Goal: Task Accomplishment & Management: Complete application form

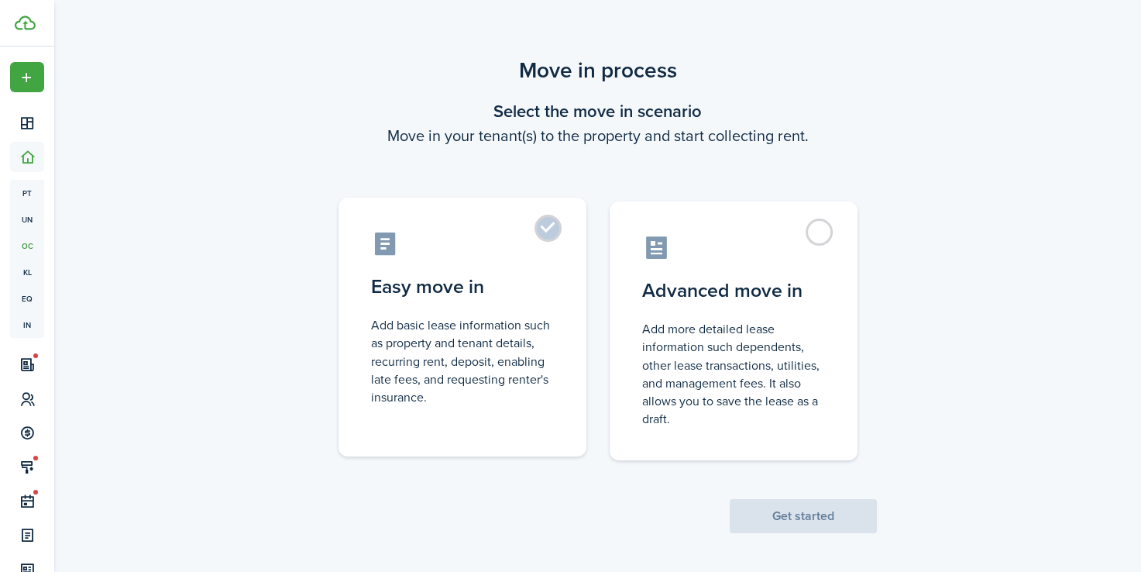
click at [536, 239] on control-radio-card-icon at bounding box center [462, 243] width 183 height 27
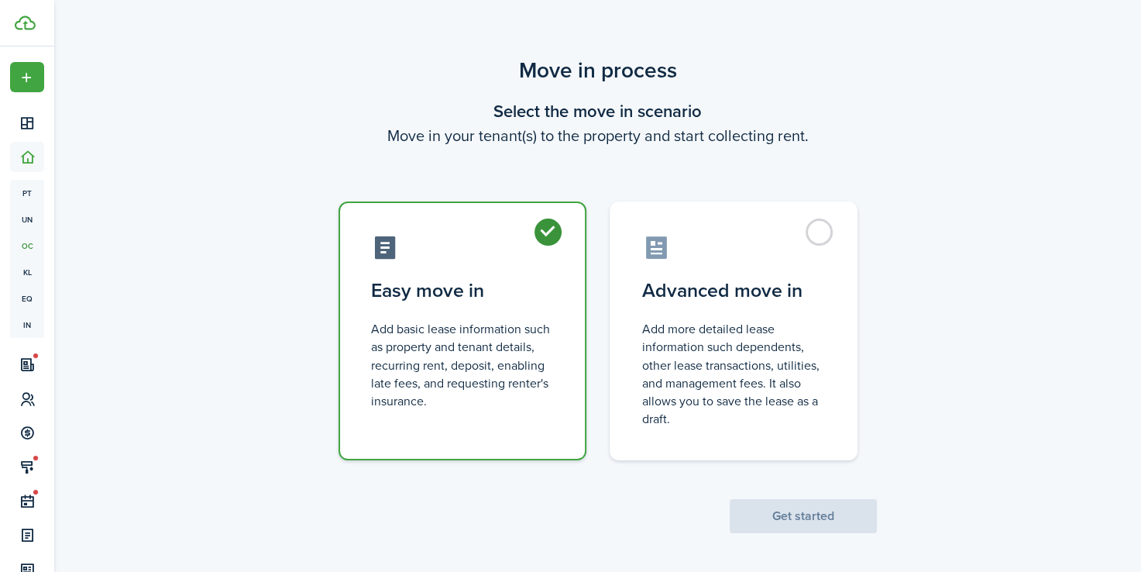
radio input "true"
click at [791, 520] on button "Get started" at bounding box center [803, 516] width 147 height 34
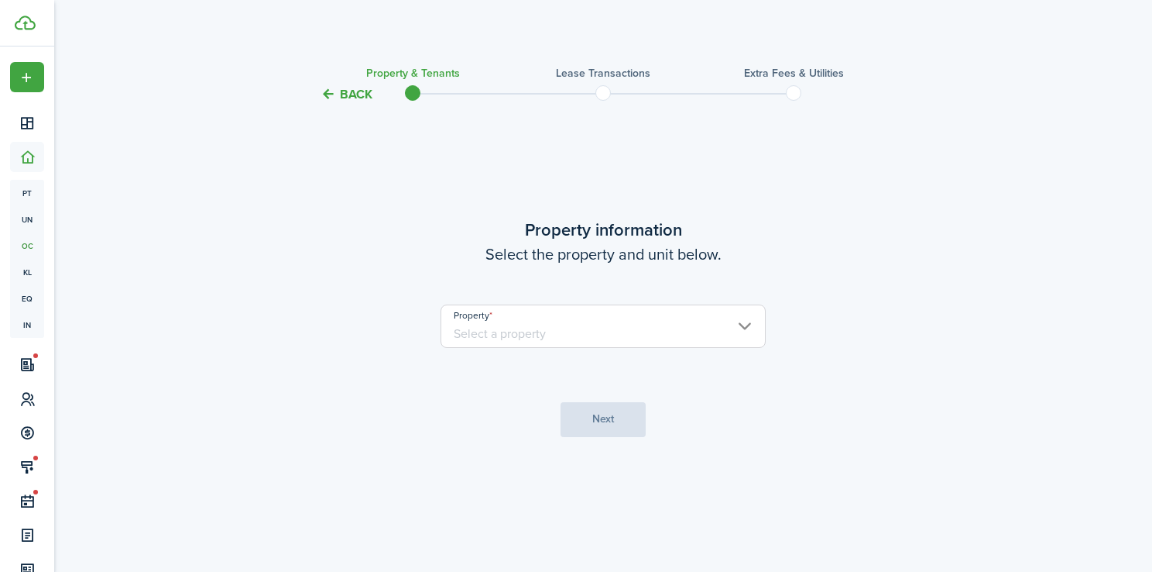
click at [530, 327] on input "Property" at bounding box center [603, 325] width 325 height 43
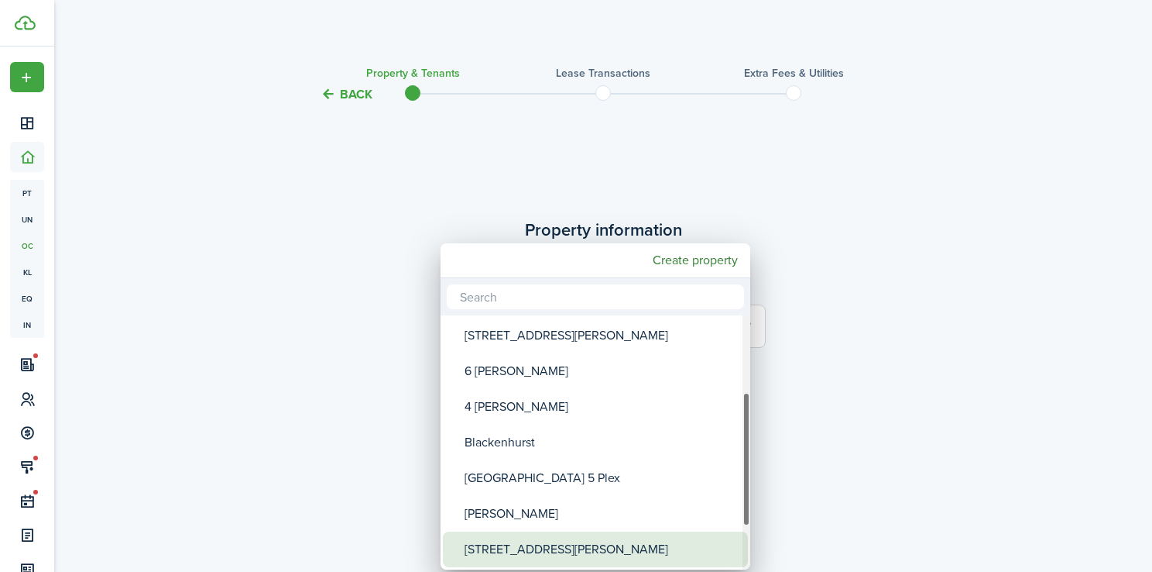
click at [561, 548] on div "[STREET_ADDRESS][PERSON_NAME]" at bounding box center [602, 549] width 274 height 36
type input "[STREET_ADDRESS][PERSON_NAME]"
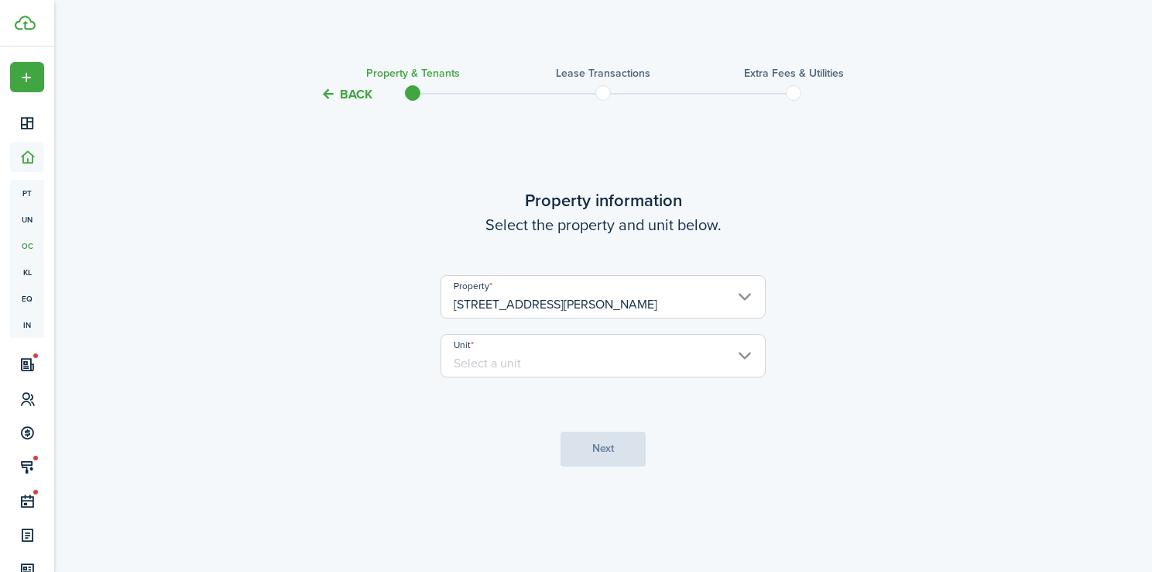
click at [658, 339] on input "Unit" at bounding box center [603, 355] width 325 height 43
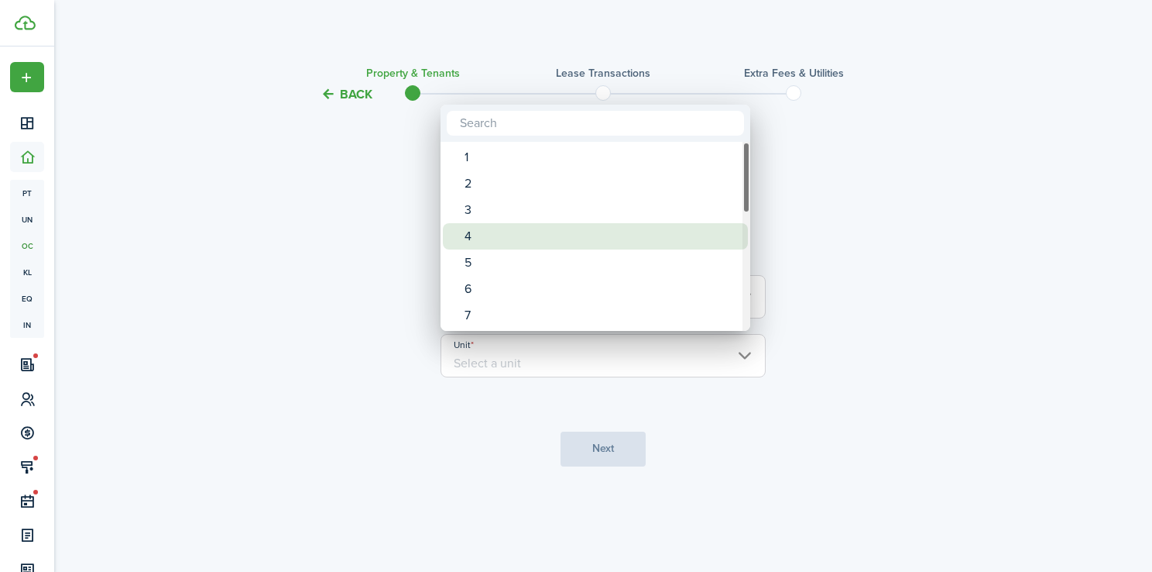
click at [517, 240] on div "4" at bounding box center [602, 236] width 274 height 26
type input "4"
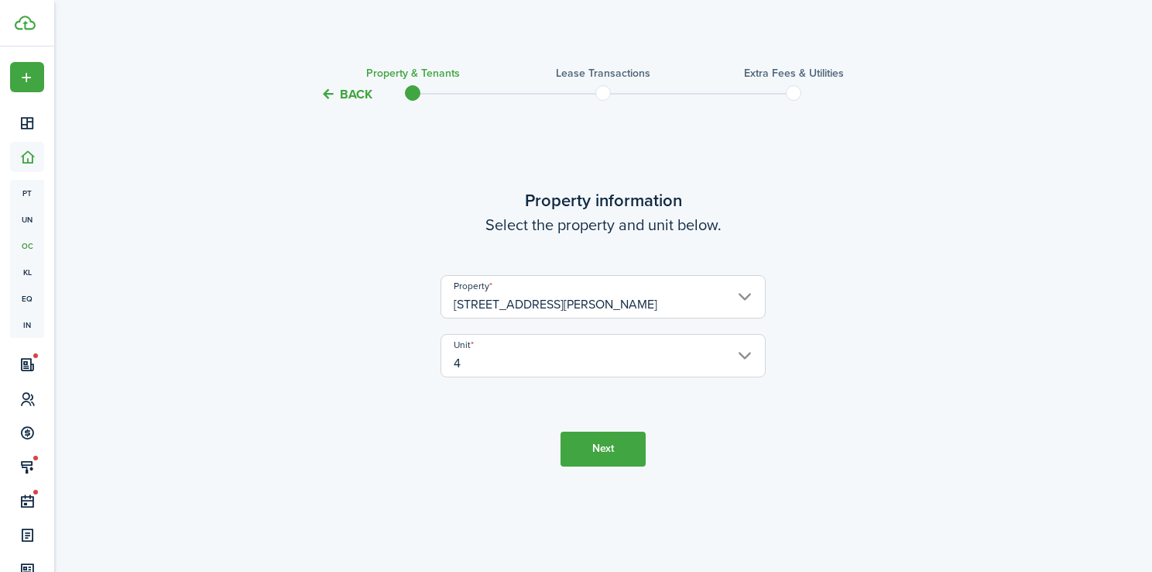
click at [580, 451] on button "Next" at bounding box center [603, 448] width 85 height 35
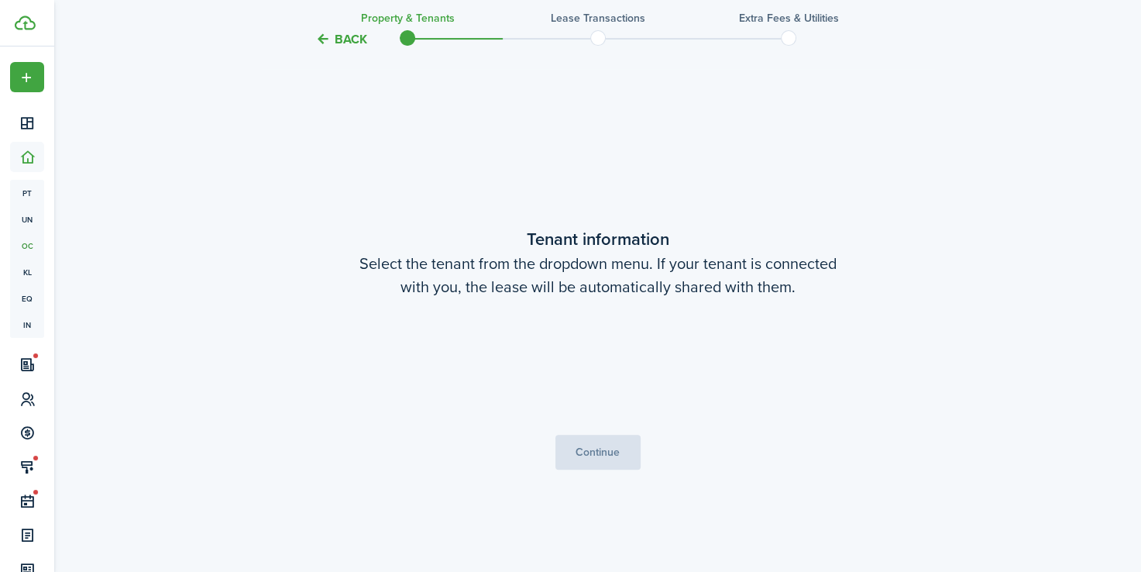
scroll to position [468, 0]
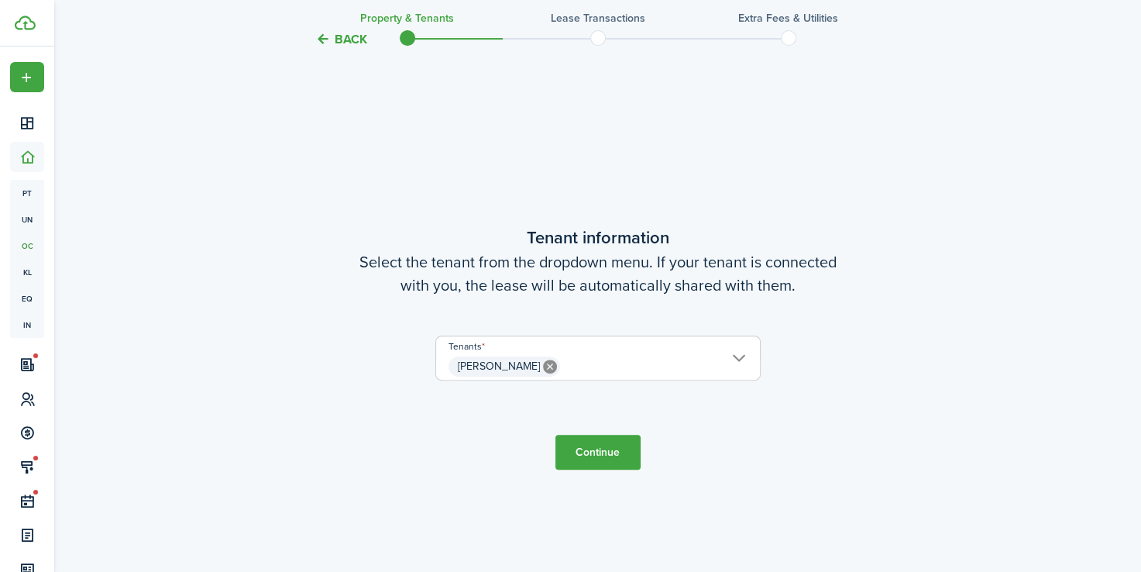
click at [596, 469] on tc-wizard-step "Tenant information Select the tenant from the dropdown menu. If your tenant is …" at bounding box center [598, 347] width 651 height 572
click at [597, 442] on button "Continue" at bounding box center [597, 451] width 85 height 35
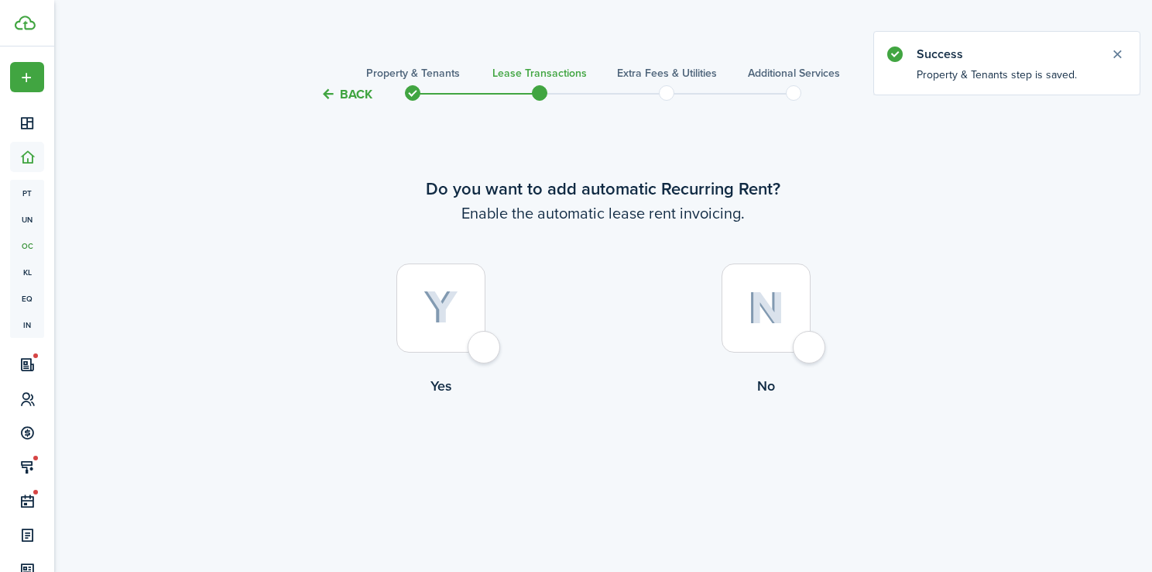
click at [811, 348] on div at bounding box center [766, 307] width 89 height 89
radio input "true"
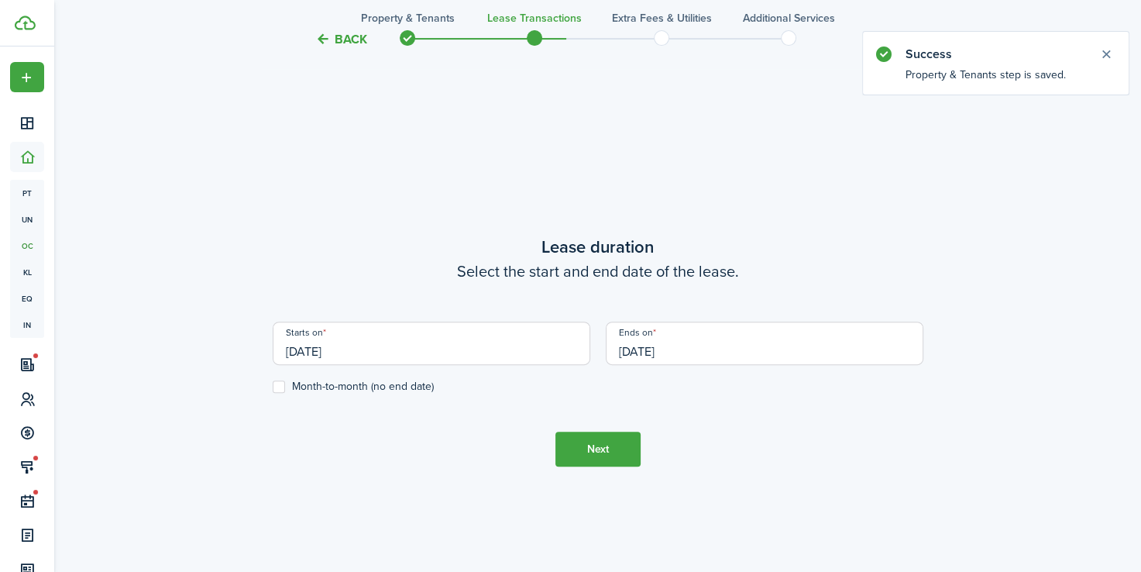
scroll to position [468, 0]
click at [455, 352] on input "[DATE]" at bounding box center [432, 339] width 318 height 43
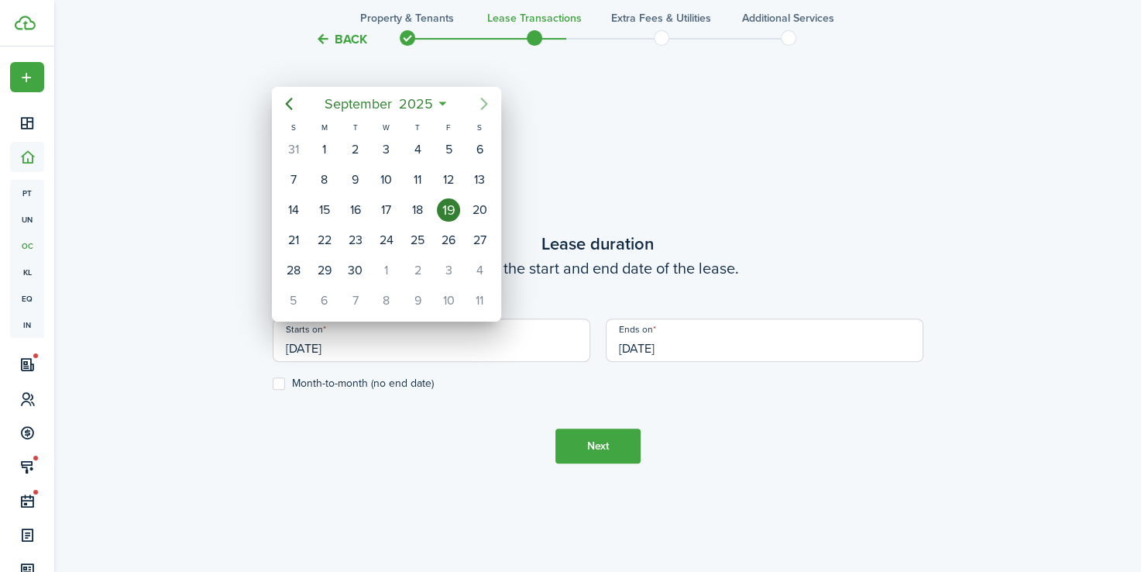
click at [483, 100] on icon "Next page" at bounding box center [484, 104] width 7 height 12
click at [391, 212] on div "15" at bounding box center [386, 209] width 23 height 23
type input "[DATE]"
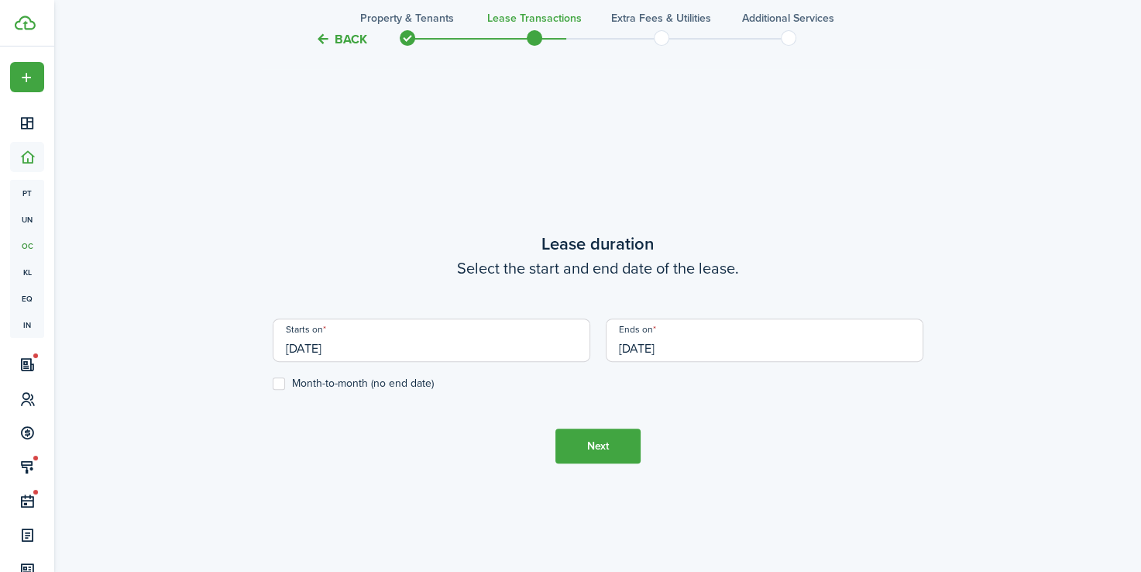
click at [761, 352] on input "[DATE]" at bounding box center [765, 339] width 318 height 43
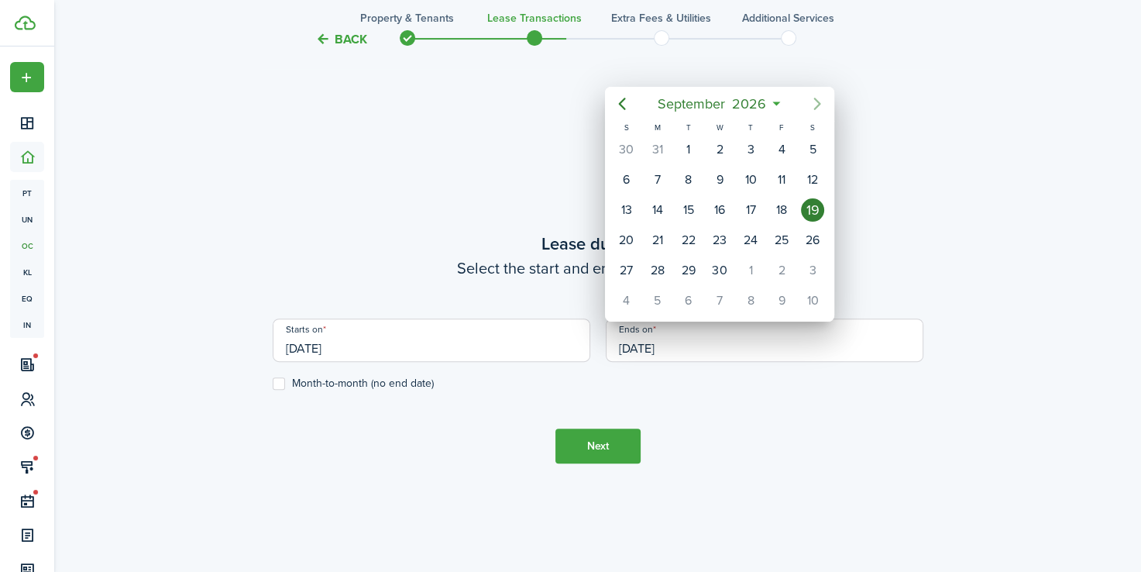
click at [818, 101] on icon "Next page" at bounding box center [817, 104] width 7 height 12
click at [813, 264] on div "31" at bounding box center [812, 270] width 23 height 23
type input "[DATE]"
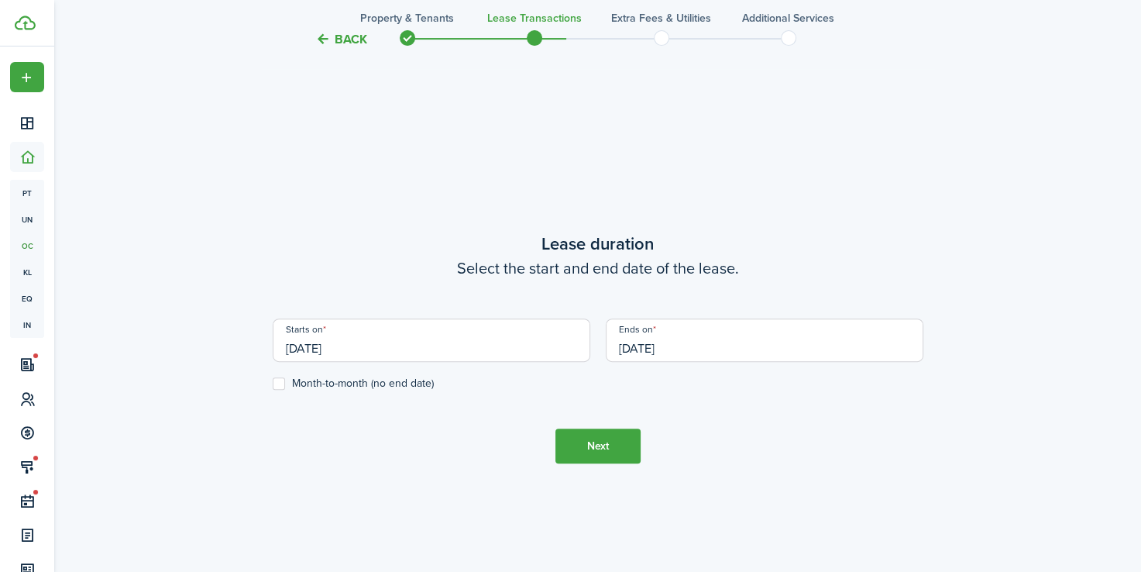
click at [604, 449] on button "Next" at bounding box center [597, 445] width 85 height 35
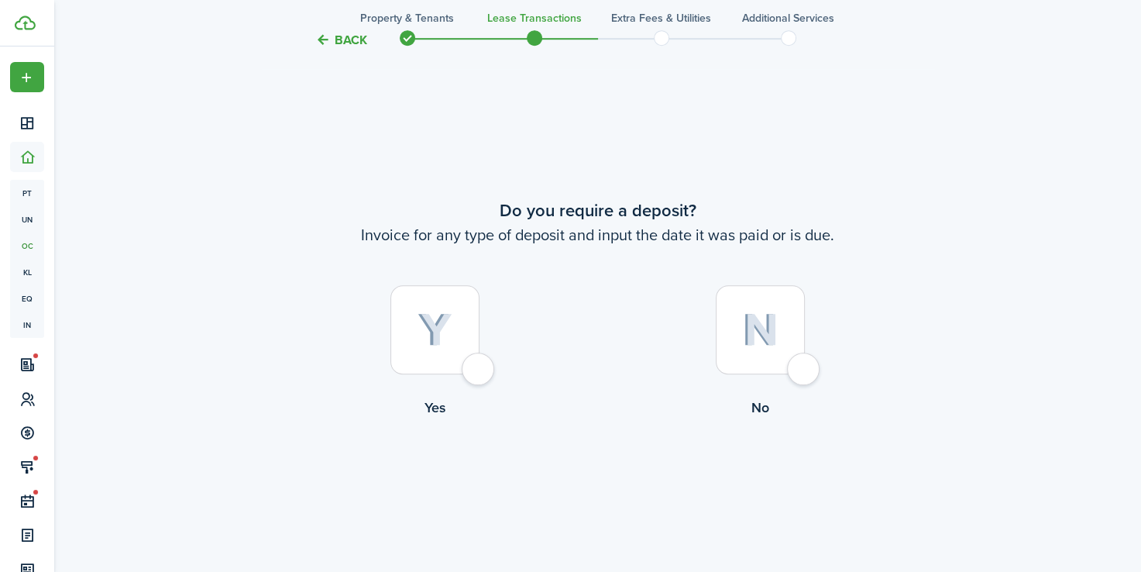
scroll to position [1040, 0]
click at [479, 366] on div at bounding box center [434, 327] width 89 height 89
radio input "true"
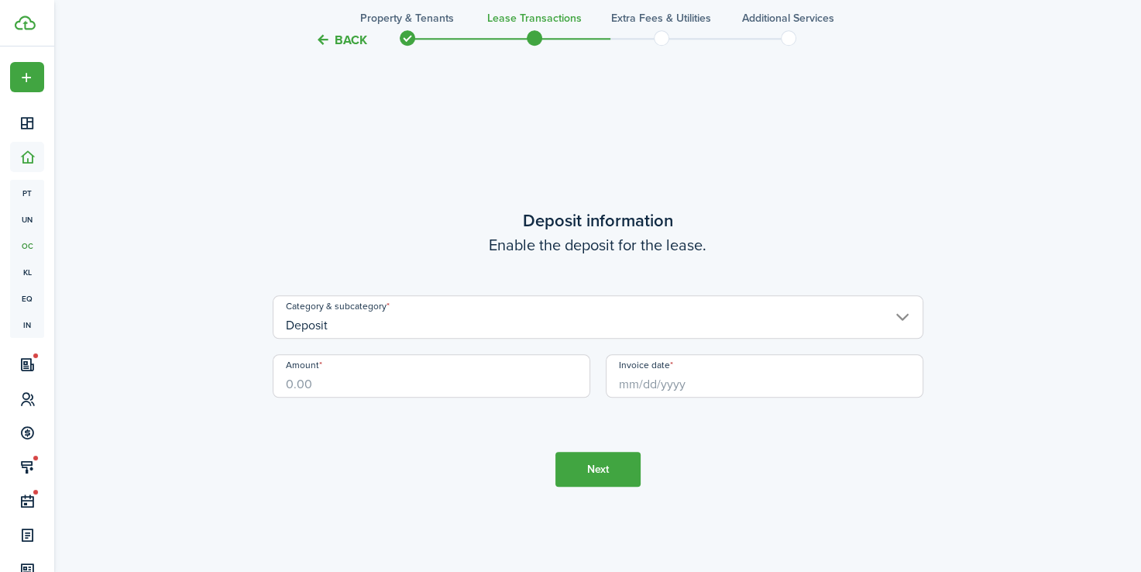
scroll to position [1612, 0]
click at [437, 394] on input "Amount" at bounding box center [432, 374] width 318 height 43
click at [716, 381] on input "Invoice date" at bounding box center [765, 374] width 318 height 43
type input "$600.00"
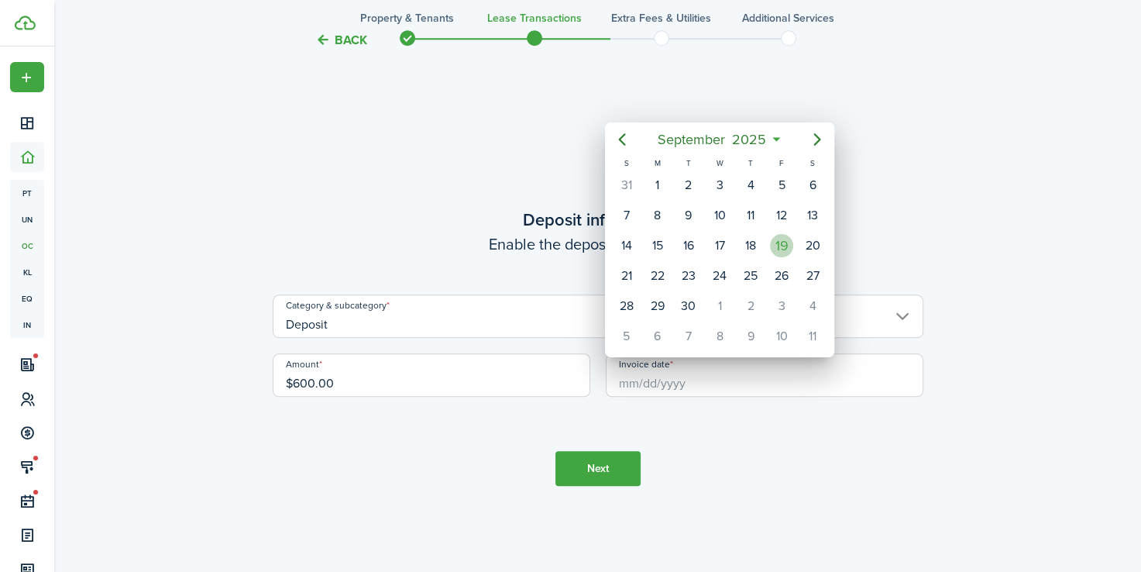
click at [789, 242] on div "19" at bounding box center [781, 245] width 23 height 23
type input "[DATE]"
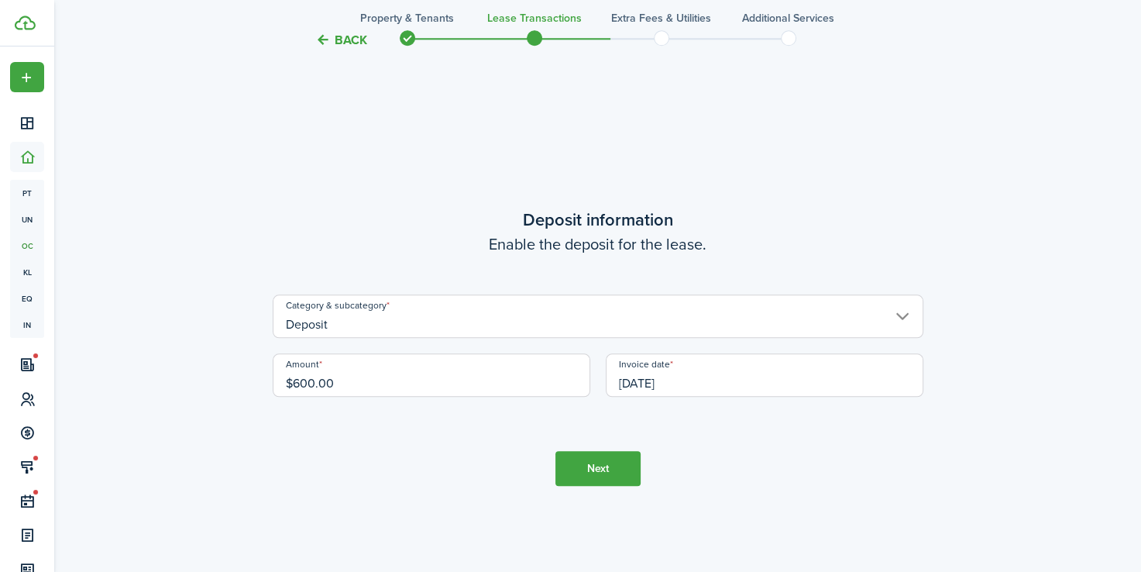
click at [618, 477] on button "Next" at bounding box center [597, 468] width 85 height 35
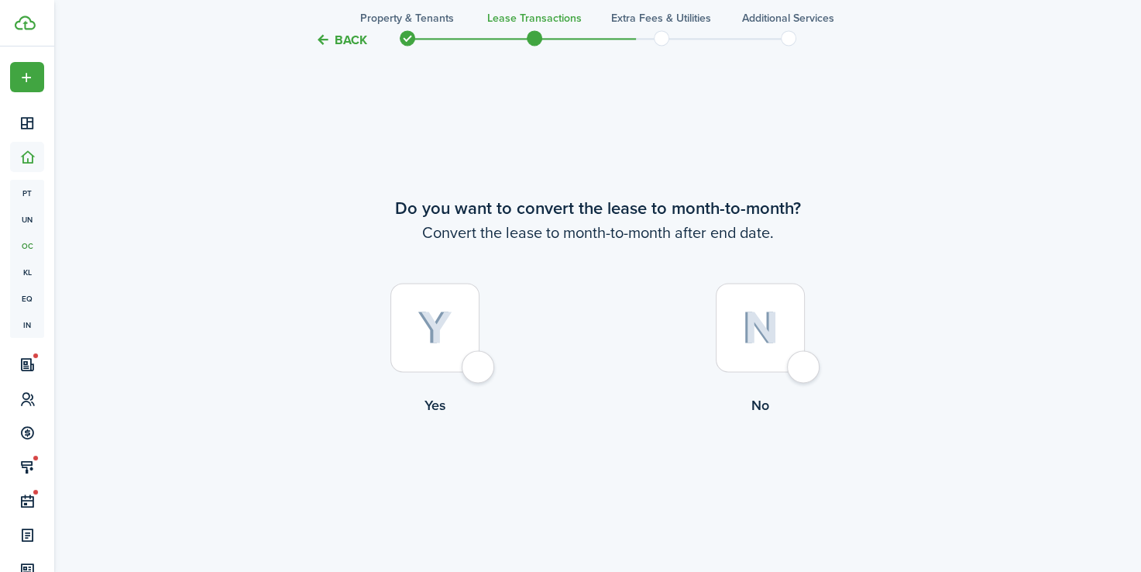
scroll to position [2184, 0]
click at [802, 363] on div at bounding box center [760, 326] width 89 height 89
radio input "true"
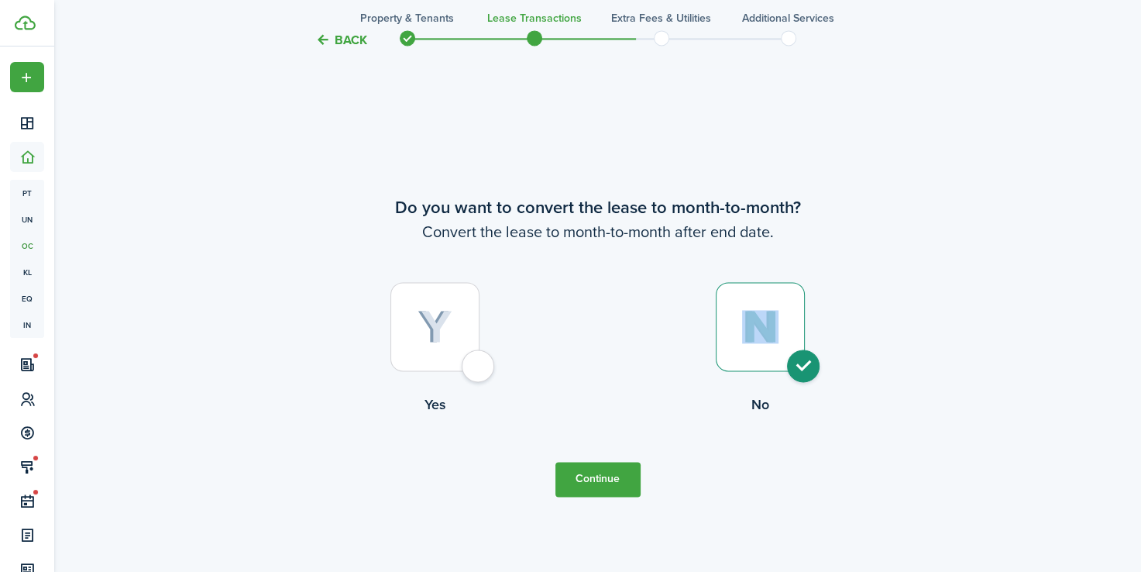
click at [802, 363] on div at bounding box center [760, 326] width 89 height 89
click at [607, 479] on button "Continue" at bounding box center [597, 479] width 85 height 35
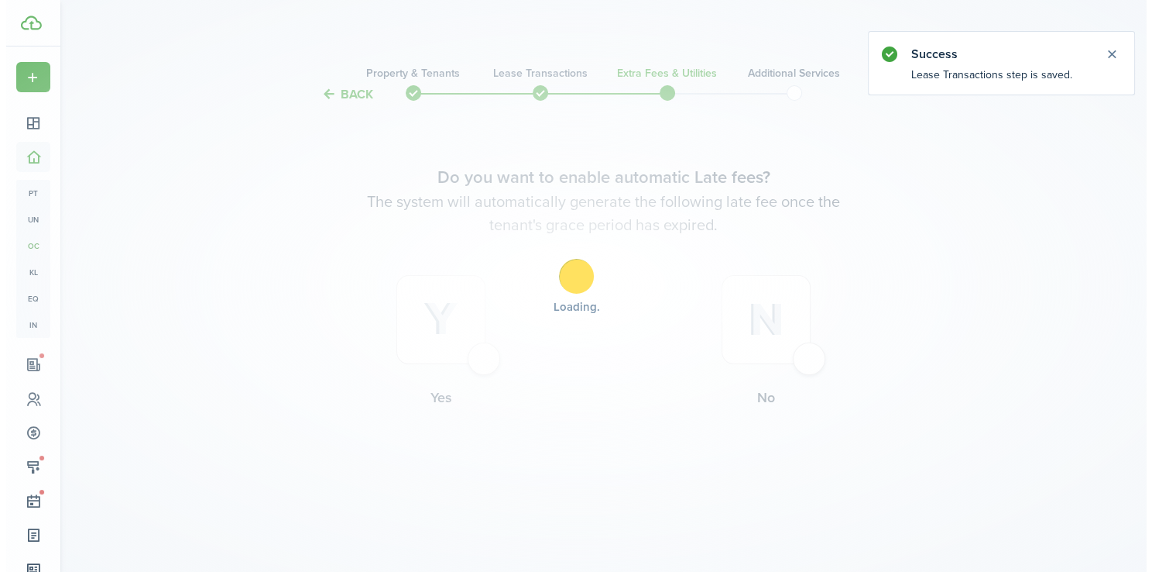
scroll to position [0, 0]
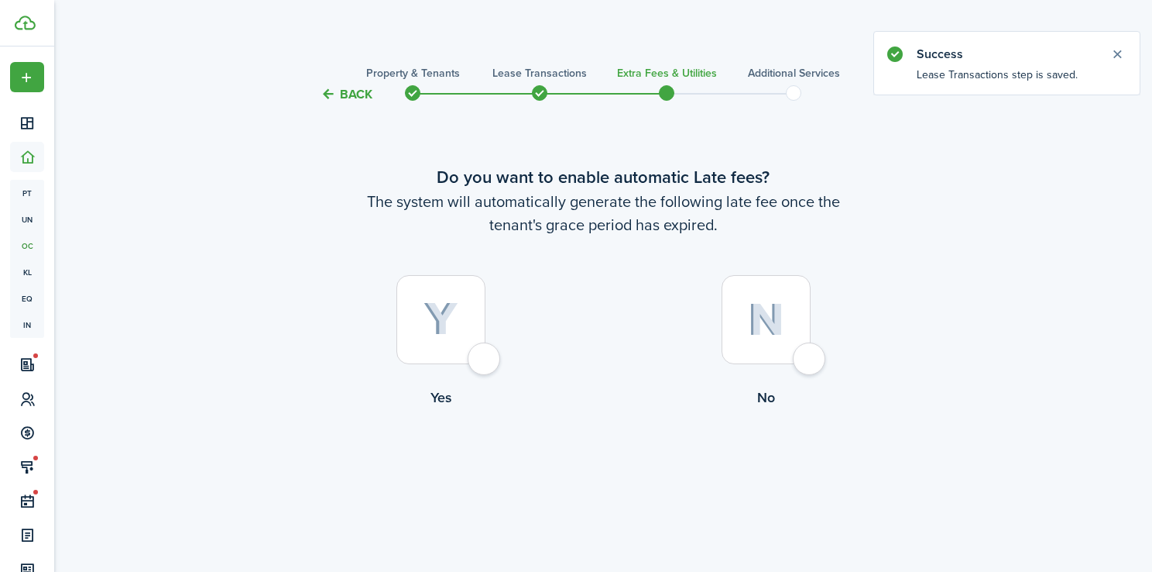
click at [811, 352] on div at bounding box center [766, 319] width 89 height 89
radio input "true"
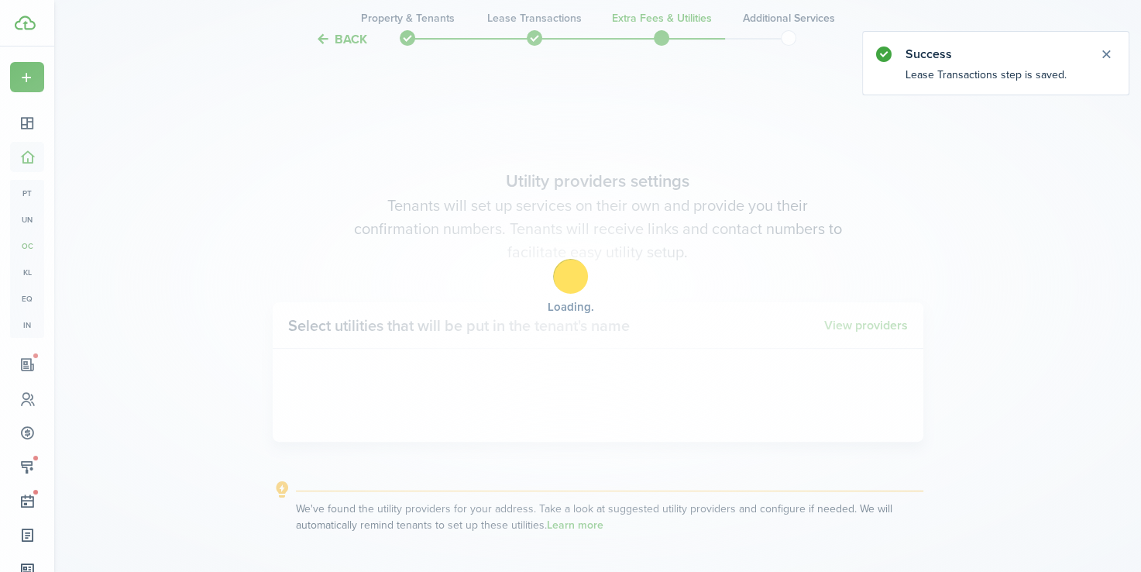
scroll to position [468, 0]
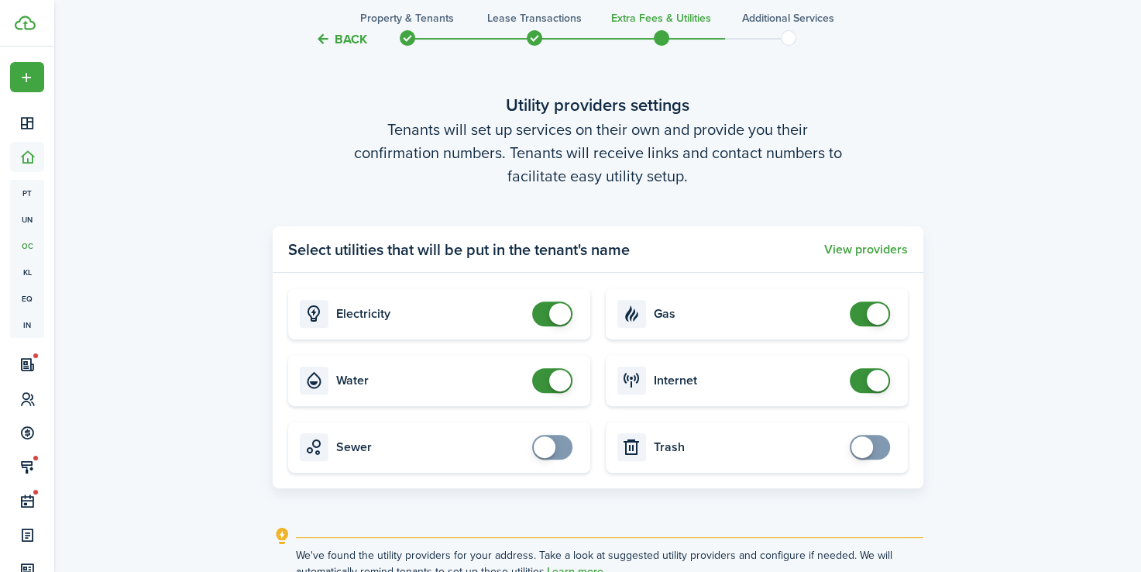
checkbox input "false"
click at [867, 310] on span at bounding box center [878, 314] width 22 height 22
checkbox input "false"
click at [548, 384] on span at bounding box center [551, 380] width 15 height 25
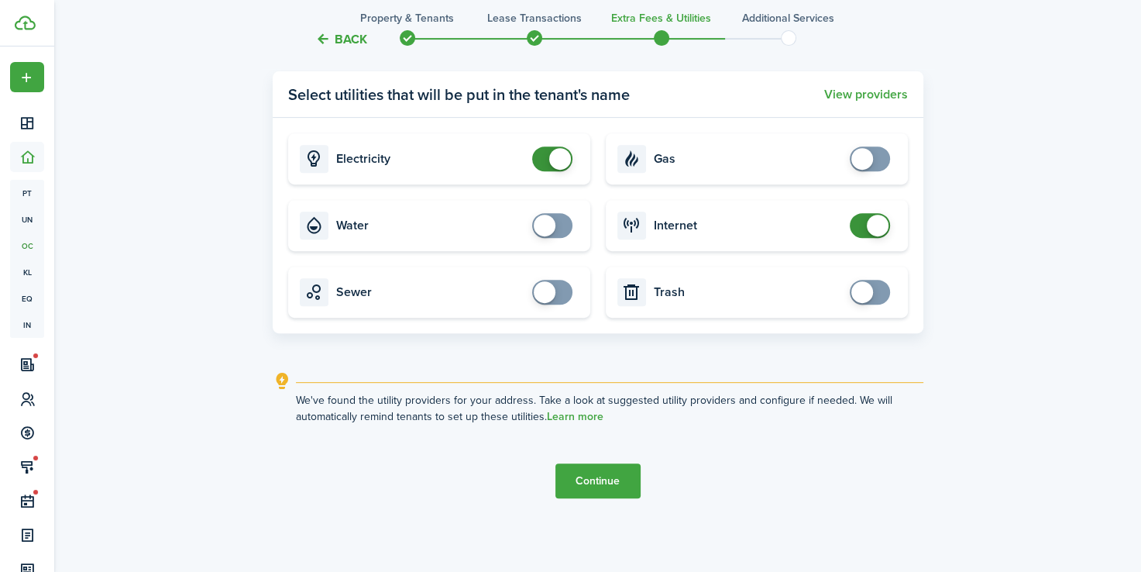
click at [614, 489] on button "Continue" at bounding box center [597, 480] width 85 height 35
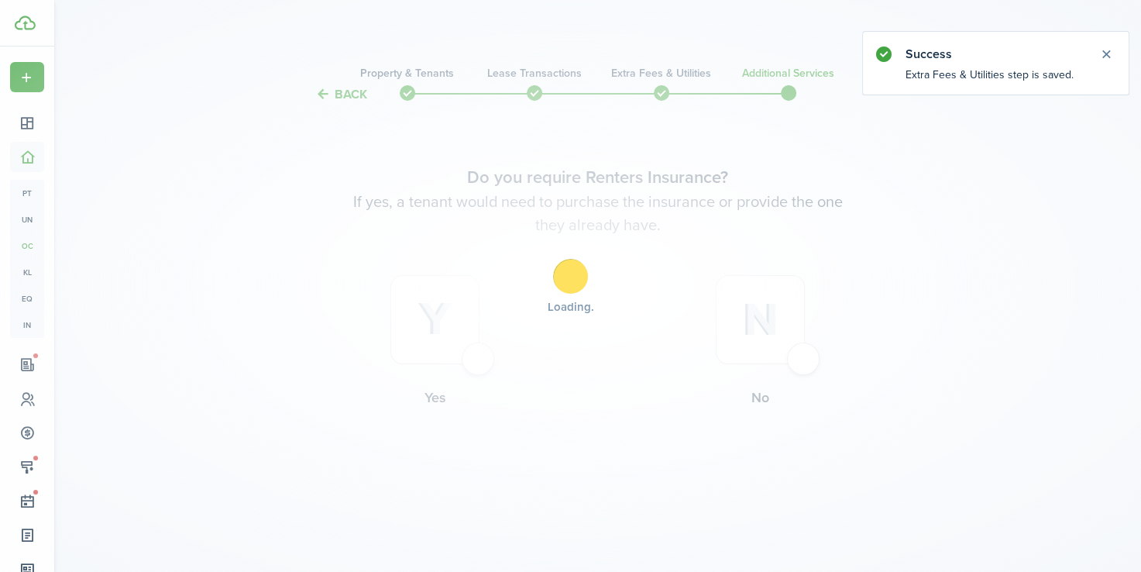
scroll to position [0, 0]
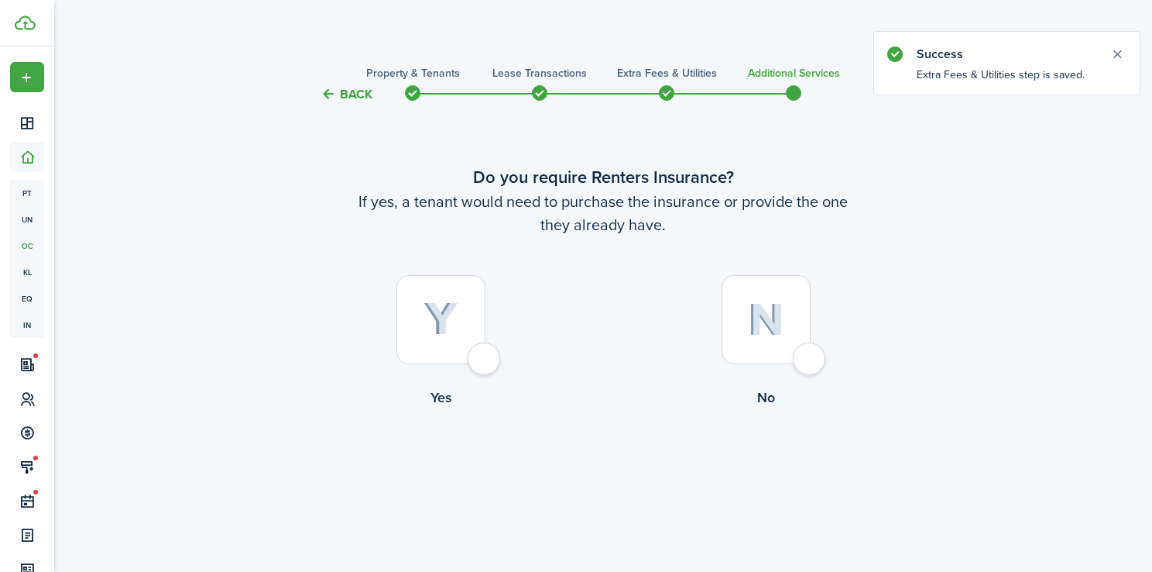
click at [811, 361] on div at bounding box center [766, 319] width 89 height 89
radio input "true"
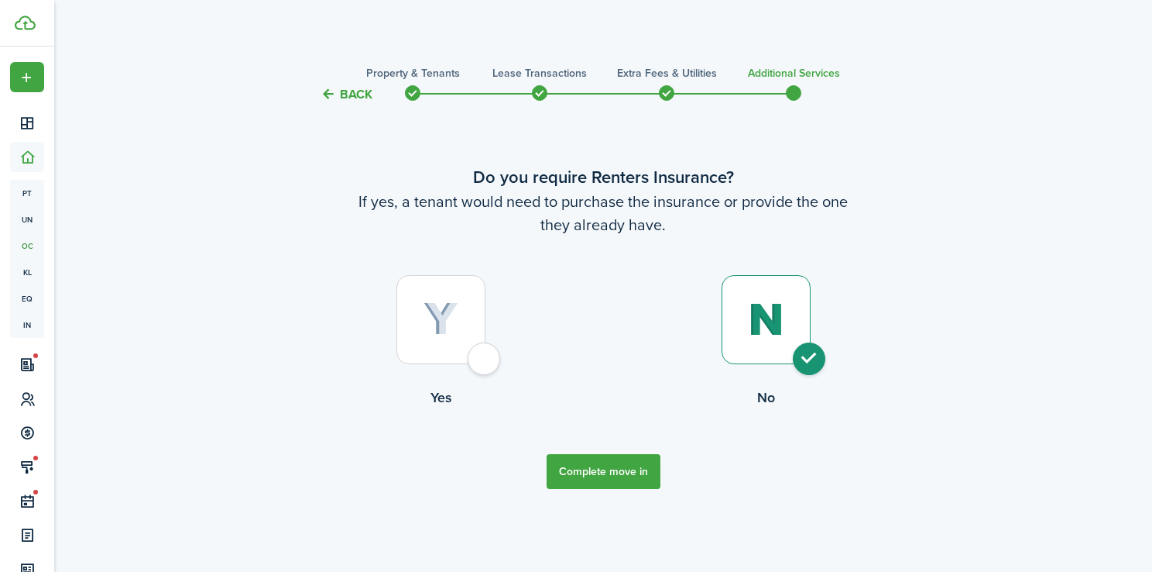
click at [613, 482] on button "Complete move in" at bounding box center [604, 471] width 114 height 35
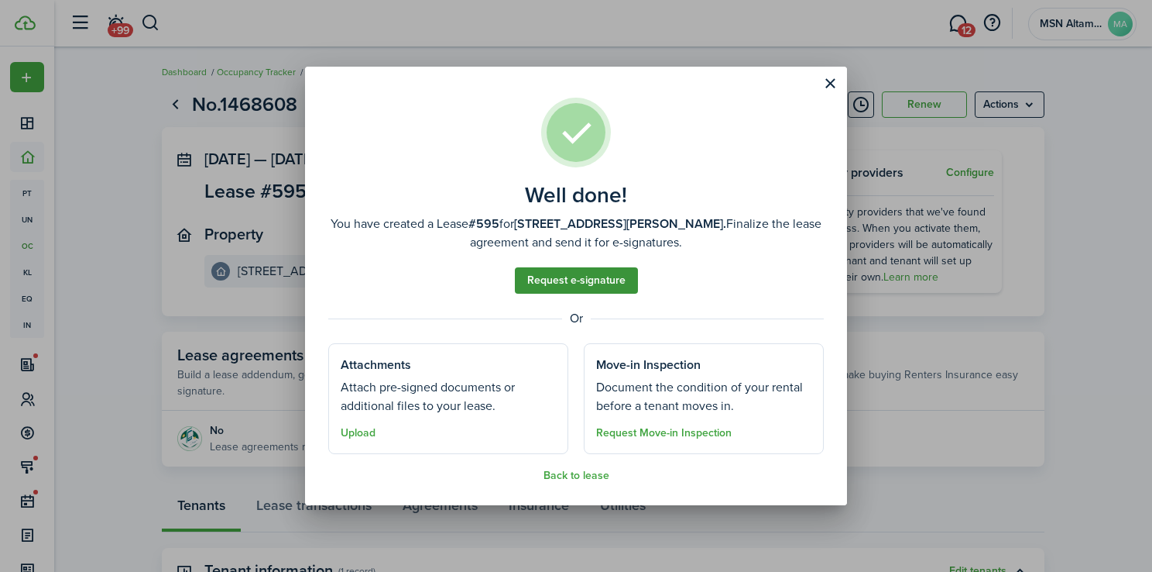
click at [595, 267] on link "Request e-signature" at bounding box center [576, 280] width 123 height 26
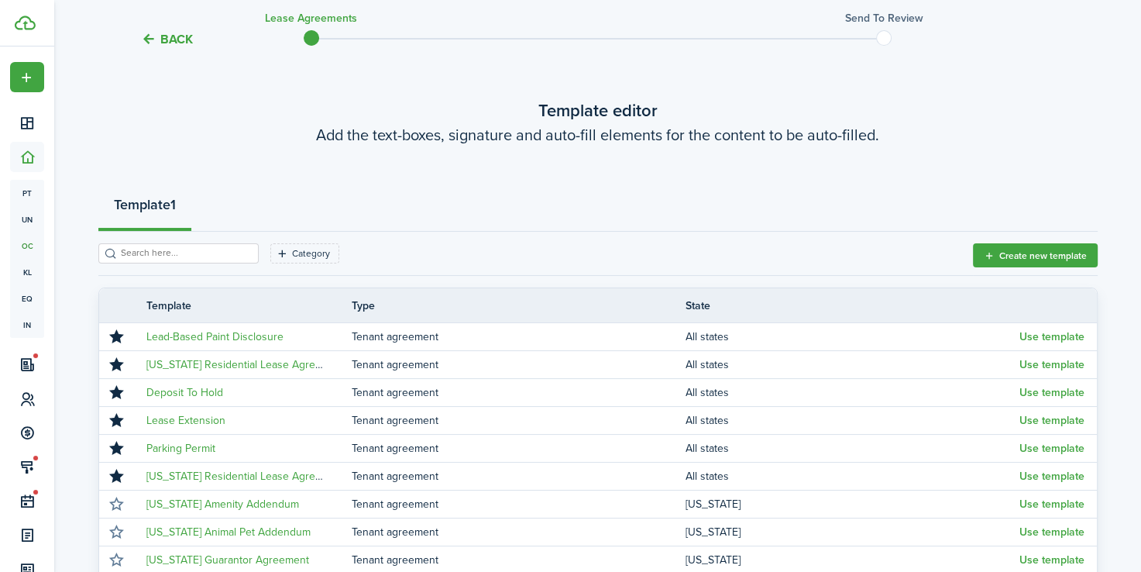
scroll to position [67, 0]
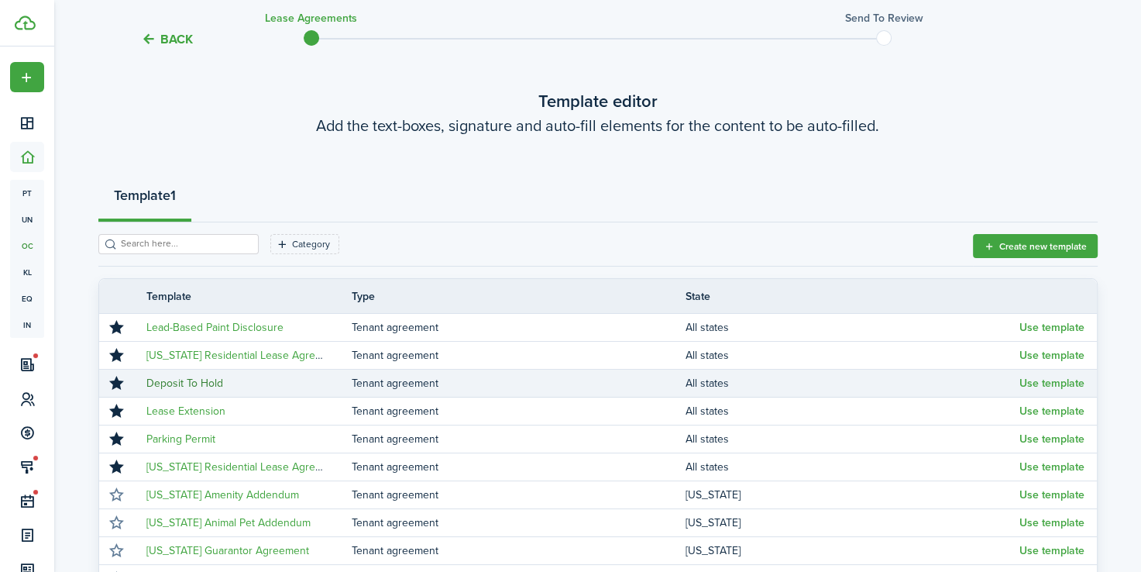
click at [192, 376] on link "Deposit To Hold" at bounding box center [184, 383] width 77 height 16
